Goal: Navigation & Orientation: Find specific page/section

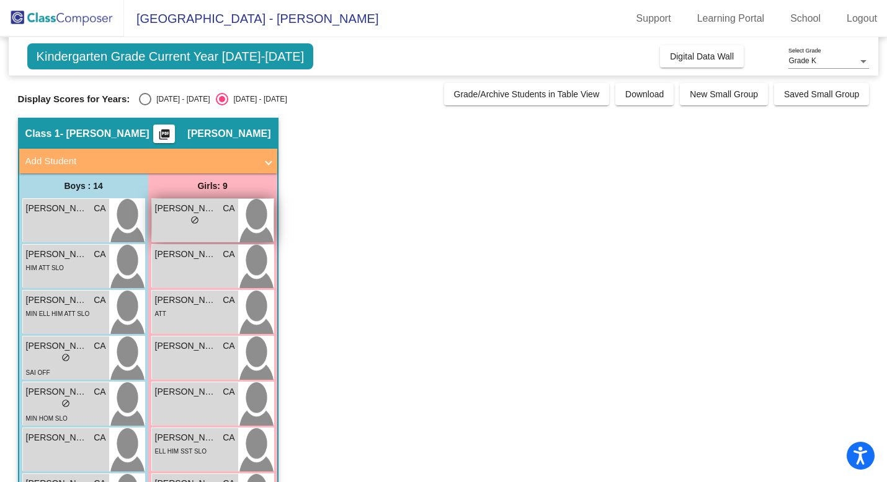
click at [177, 221] on div "lock do_not_disturb_alt" at bounding box center [195, 221] width 80 height 13
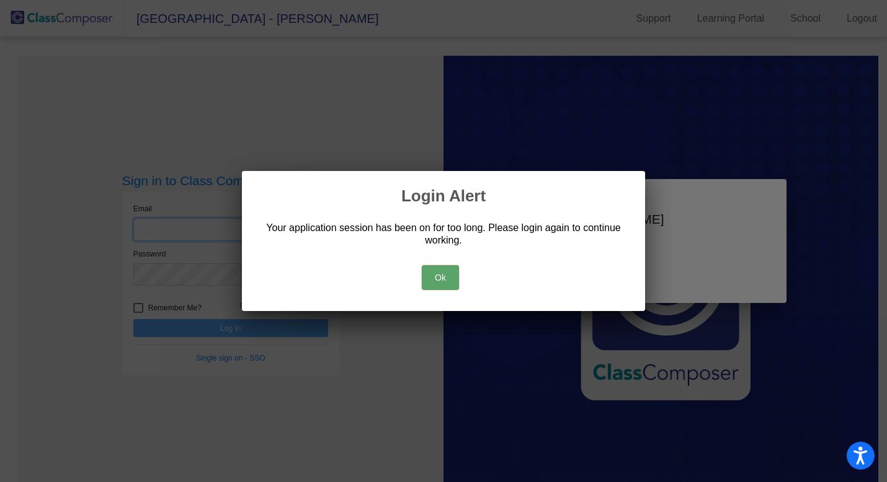
type input "[PERSON_NAME][EMAIL_ADDRESS][PERSON_NAME][DOMAIN_NAME]"
click at [436, 272] on button "Ok" at bounding box center [440, 277] width 37 height 25
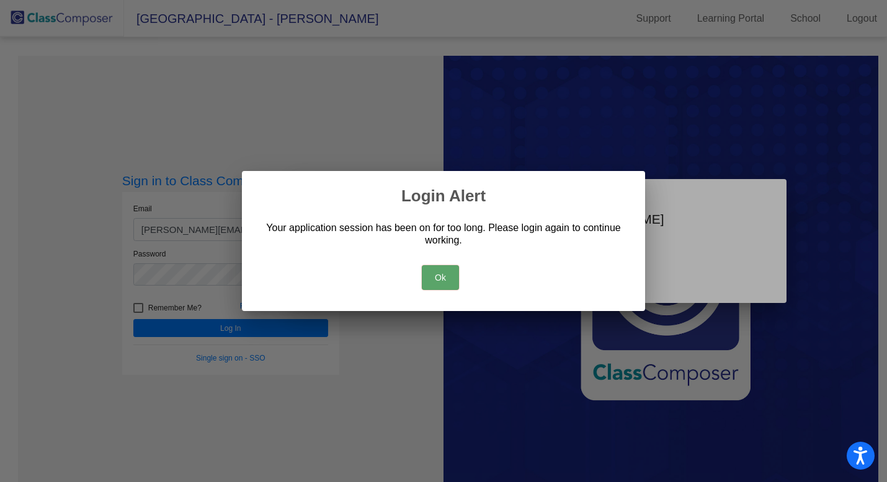
click at [434, 280] on button "Ok" at bounding box center [440, 277] width 37 height 25
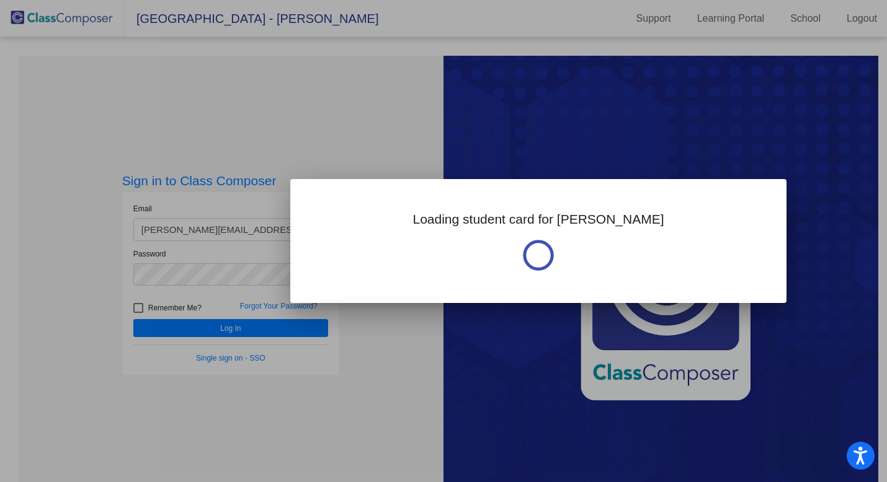
click at [290, 332] on div at bounding box center [443, 241] width 887 height 482
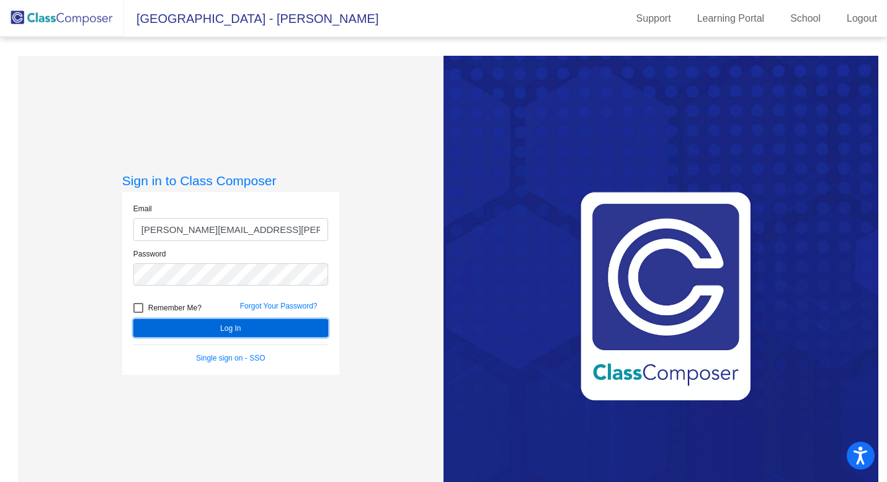
click at [290, 332] on button "Log In" at bounding box center [230, 328] width 195 height 18
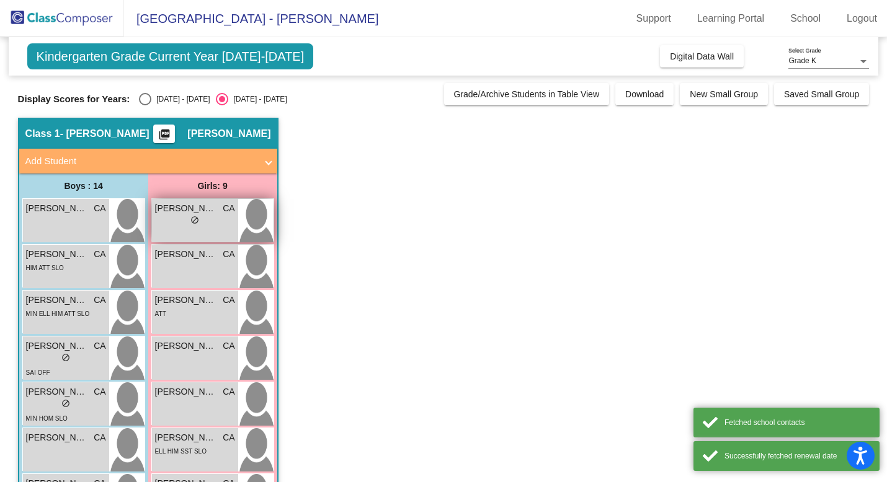
click at [179, 212] on span "[PERSON_NAME]" at bounding box center [186, 208] width 62 height 13
